Goal: Information Seeking & Learning: Learn about a topic

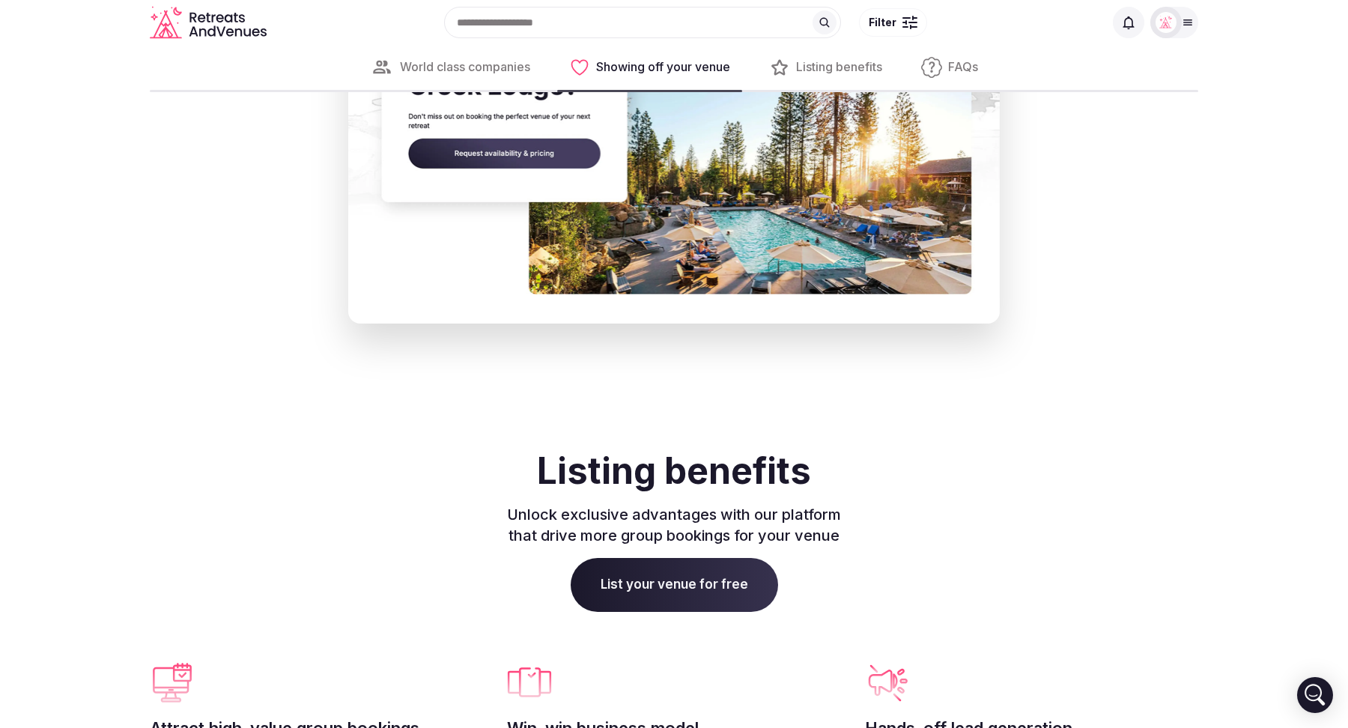
scroll to position [3094, 0]
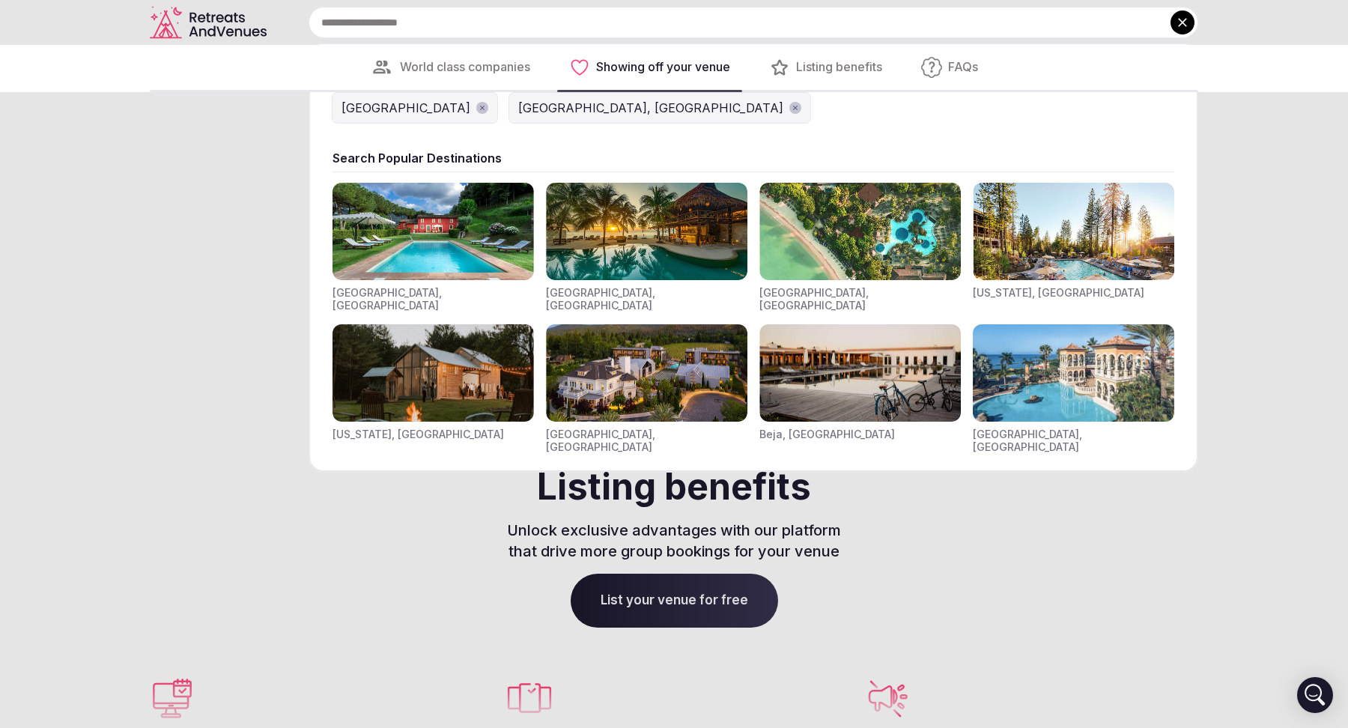
click at [538, 25] on input "text" at bounding box center [753, 22] width 890 height 31
click at [242, 252] on div at bounding box center [674, 364] width 1348 height 728
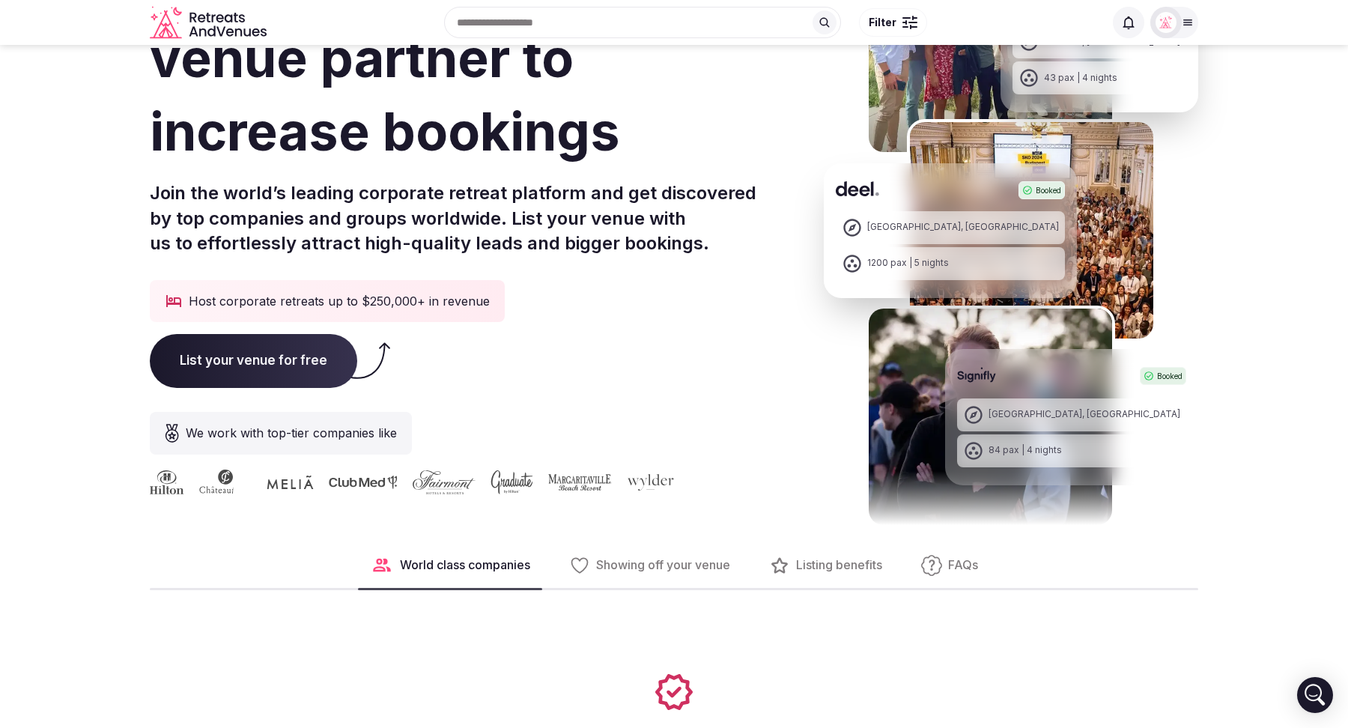
scroll to position [0, 0]
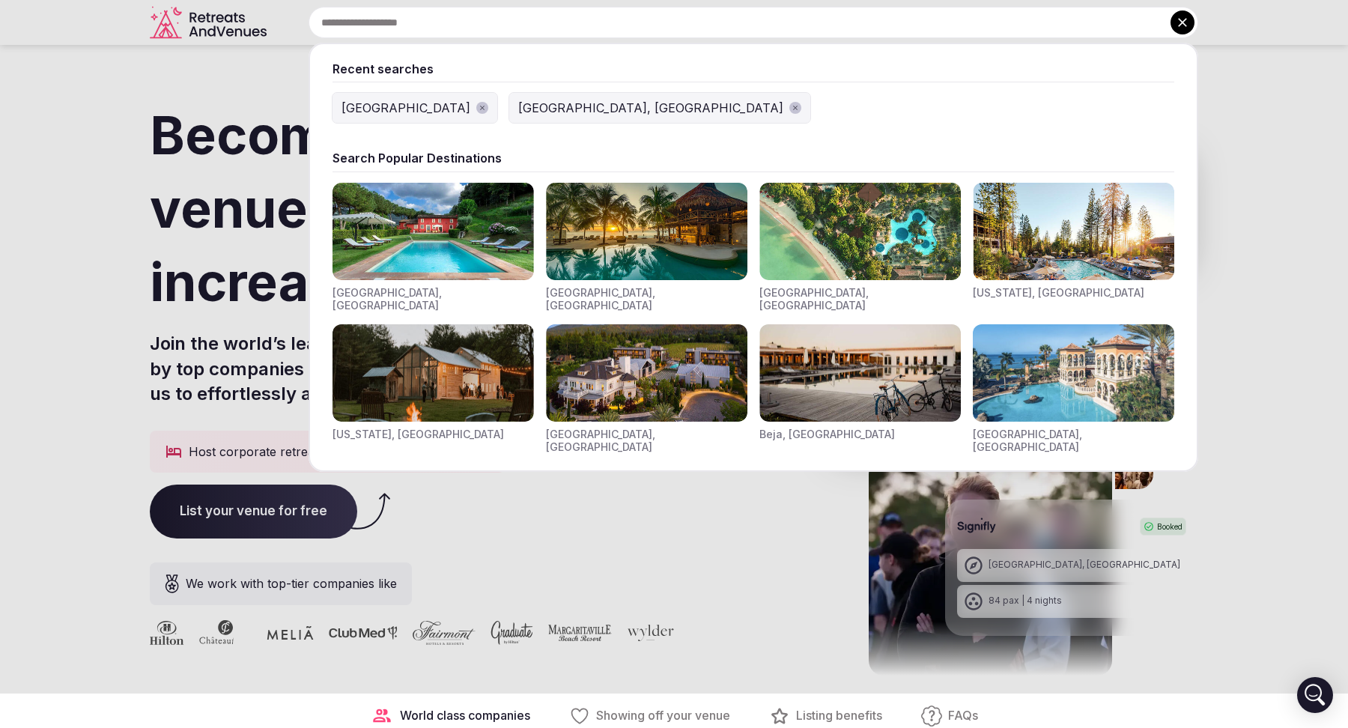
click at [487, 28] on div "Recent searches [GEOGRAPHIC_DATA] [GEOGRAPHIC_DATA], [GEOGRAPHIC_DATA] Search P…" at bounding box center [735, 22] width 925 height 31
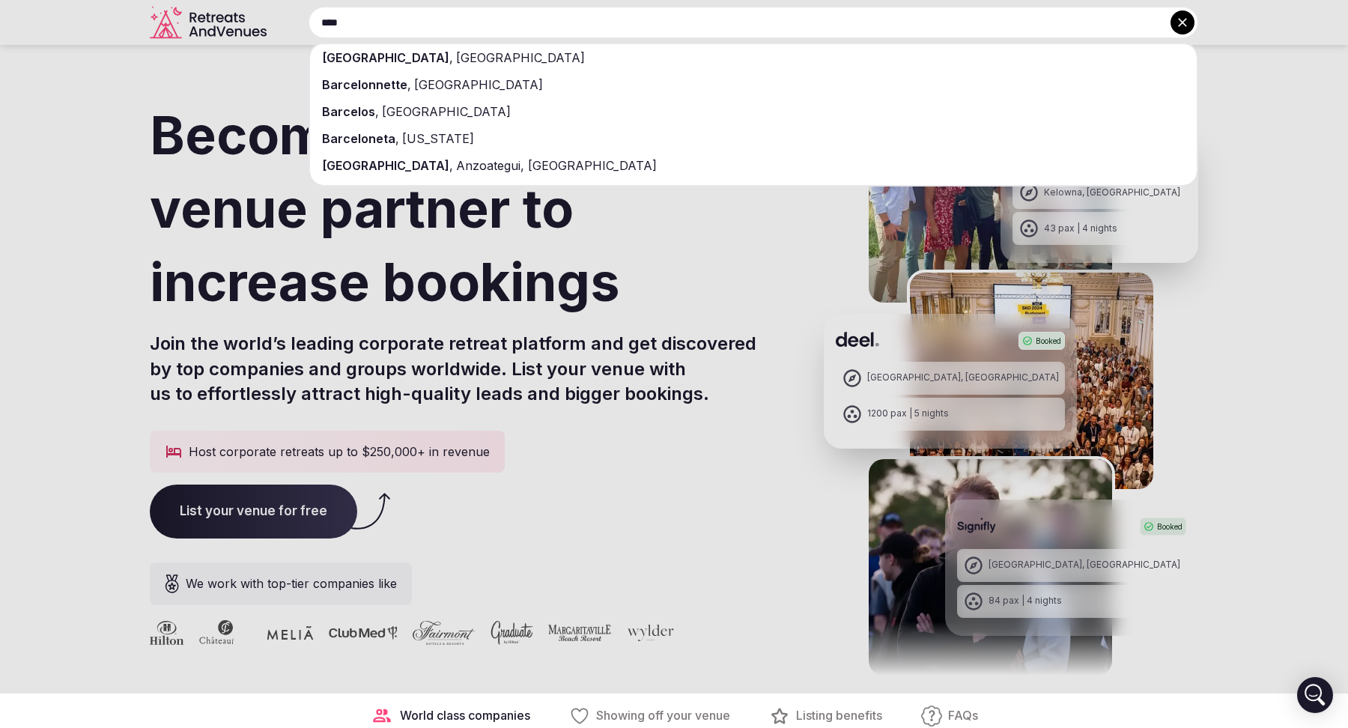
type input "****"
click at [463, 64] on div "[GEOGRAPHIC_DATA] , [GEOGRAPHIC_DATA]" at bounding box center [753, 57] width 887 height 27
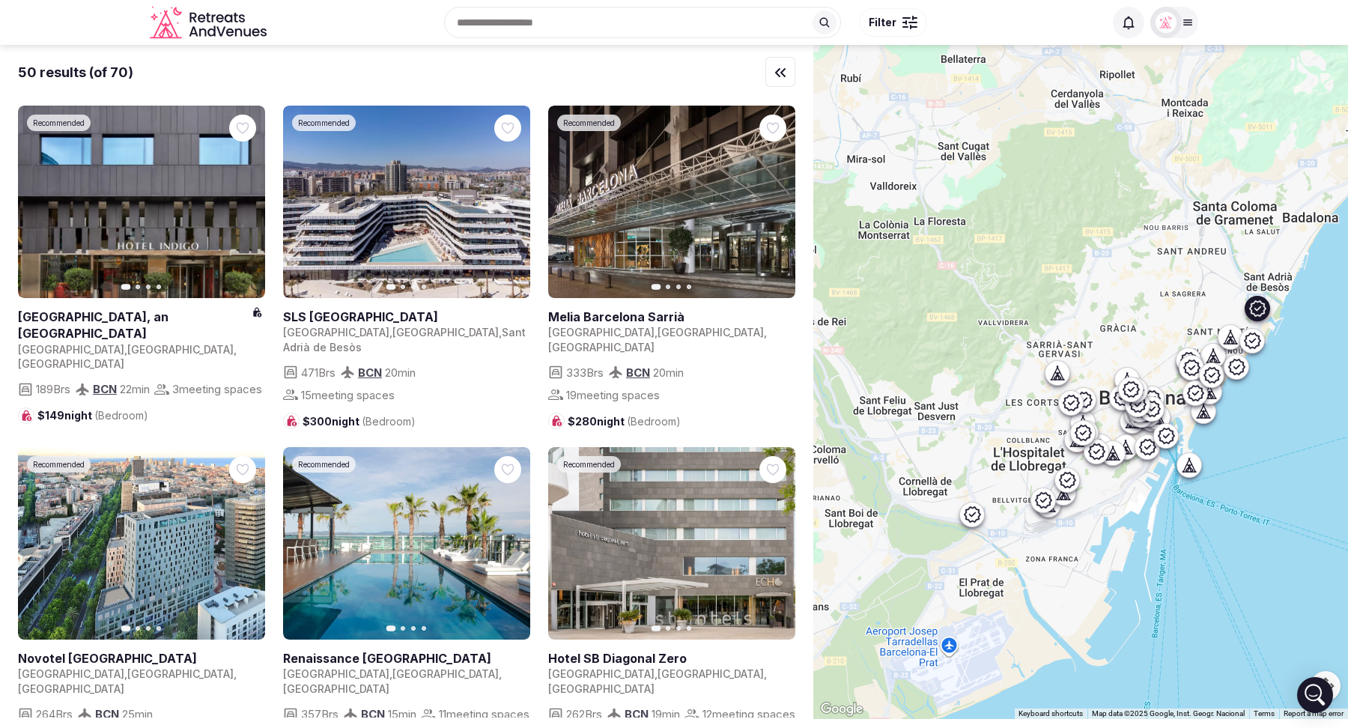
click at [413, 314] on link at bounding box center [406, 316] width 247 height 16
